Goal: Task Accomplishment & Management: Manage account settings

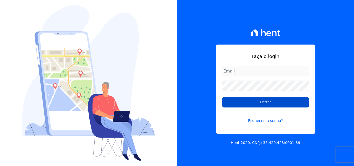
type input "atendimentooasis@celinaguimaraes.com.br"
click at [264, 104] on input "Entrar" at bounding box center [265, 102] width 87 height 10
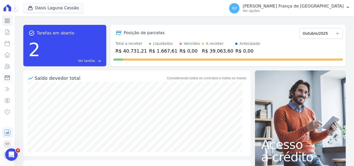
click at [6, 76] on icon at bounding box center [7, 78] width 5 height 4
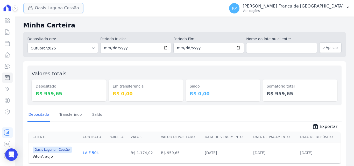
click at [40, 12] on button "Oasis Laguna Cessão" at bounding box center [53, 8] width 60 height 10
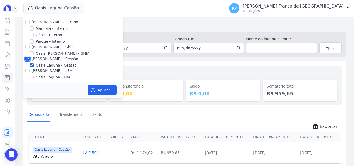
click at [28, 59] on input "[PERSON_NAME] - Cessão" at bounding box center [27, 59] width 4 height 4
checkbox input "false"
click at [31, 36] on input "Oásis - Interno" at bounding box center [32, 35] width 4 height 4
checkbox input "true"
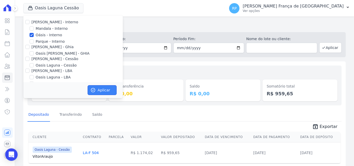
click at [111, 92] on button "Aplicar" at bounding box center [102, 90] width 29 height 10
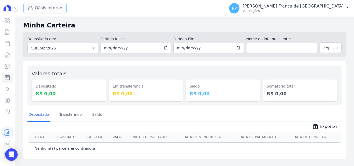
click at [44, 9] on button "Oásis Interno" at bounding box center [45, 8] width 44 height 10
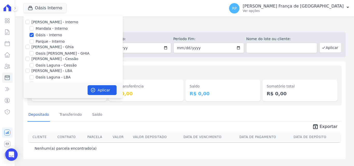
click at [143, 65] on div "Valores totais Depositado R$ 0,00 Em transferência R$ 0,00 Saldo R$ 0,00 Somató…" at bounding box center [184, 110] width 322 height 98
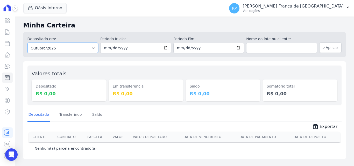
click at [75, 49] on select "Todos os meses Janeiro/2015 Fevereiro/2015 Março/2015 Abril/2015 Maio/2015 Junh…" at bounding box center [62, 48] width 71 height 10
select select "all"
click at [27, 43] on select "Todos os meses Janeiro/2015 Fevereiro/2015 Março/2015 Abril/2015 Maio/2015 Junh…" at bounding box center [62, 48] width 71 height 10
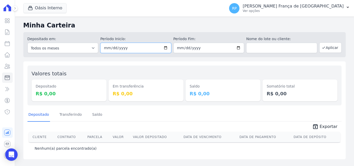
click at [166, 49] on input "date" at bounding box center [135, 48] width 71 height 10
type input "[DATE]"
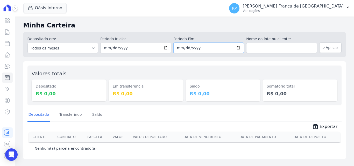
click at [239, 47] on input "date" at bounding box center [208, 48] width 71 height 10
type input "[DATE]"
click at [332, 47] on button "Aplicar" at bounding box center [330, 48] width 22 height 10
drag, startPoint x: 0, startPoint y: 0, endPoint x: 332, endPoint y: 47, distance: 335.7
click at [332, 47] on button "Aplicar" at bounding box center [330, 48] width 22 height 10
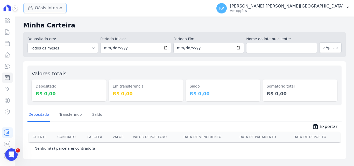
click at [43, 6] on button "Oásis Interno" at bounding box center [45, 8] width 44 height 10
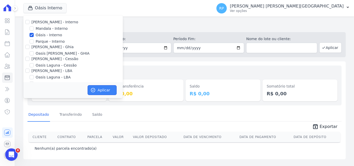
click at [103, 90] on button "Aplicar" at bounding box center [102, 90] width 29 height 10
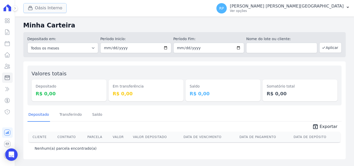
click at [36, 10] on button "Oásis Interno" at bounding box center [45, 8] width 44 height 10
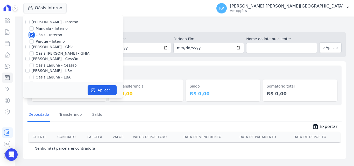
click at [33, 35] on input "Oásis - Interno" at bounding box center [32, 35] width 4 height 4
checkbox input "false"
click at [28, 46] on input "[PERSON_NAME] - Ghia" at bounding box center [27, 47] width 4 height 4
checkbox input "true"
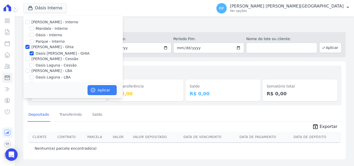
click at [99, 91] on button "Aplicar" at bounding box center [102, 90] width 29 height 10
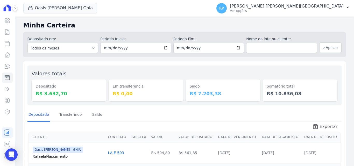
click at [325, 125] on span "Exportar" at bounding box center [329, 127] width 18 height 6
click at [62, 10] on button "Oasis Celina Guimaraes Ghia" at bounding box center [60, 8] width 74 height 10
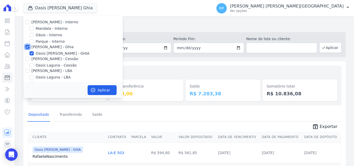
click at [27, 47] on input "[PERSON_NAME] - Ghia" at bounding box center [27, 47] width 4 height 4
checkbox input "false"
click at [26, 58] on input "[PERSON_NAME] - Cessão" at bounding box center [27, 59] width 4 height 4
checkbox input "true"
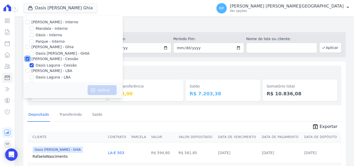
checkbox input "true"
click at [108, 91] on button "Aplicar" at bounding box center [102, 90] width 29 height 10
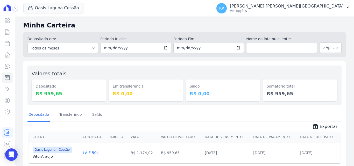
scroll to position [18, 0]
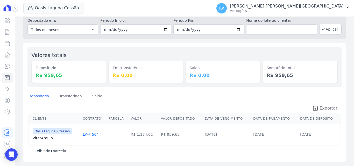
click at [313, 106] on icon "unarchive" at bounding box center [315, 108] width 6 height 6
click at [62, 11] on button "Oasis Laguna Cessão" at bounding box center [53, 8] width 60 height 10
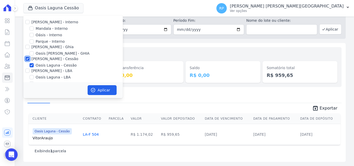
click at [28, 59] on input "[PERSON_NAME] - Cessão" at bounding box center [27, 59] width 4 height 4
checkbox input "false"
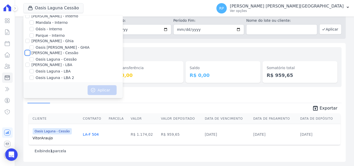
scroll to position [9, 0]
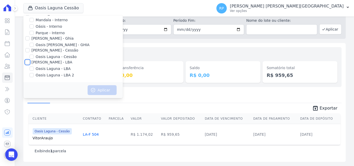
click at [28, 62] on input "[PERSON_NAME] - LBA" at bounding box center [27, 62] width 4 height 4
checkbox input "true"
click at [98, 91] on button "Aplicar" at bounding box center [102, 90] width 29 height 10
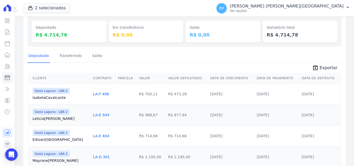
scroll to position [51, 0]
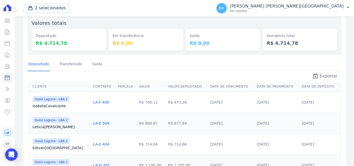
click at [320, 78] on span "Exportar" at bounding box center [329, 76] width 18 height 6
